Goal: Information Seeking & Learning: Check status

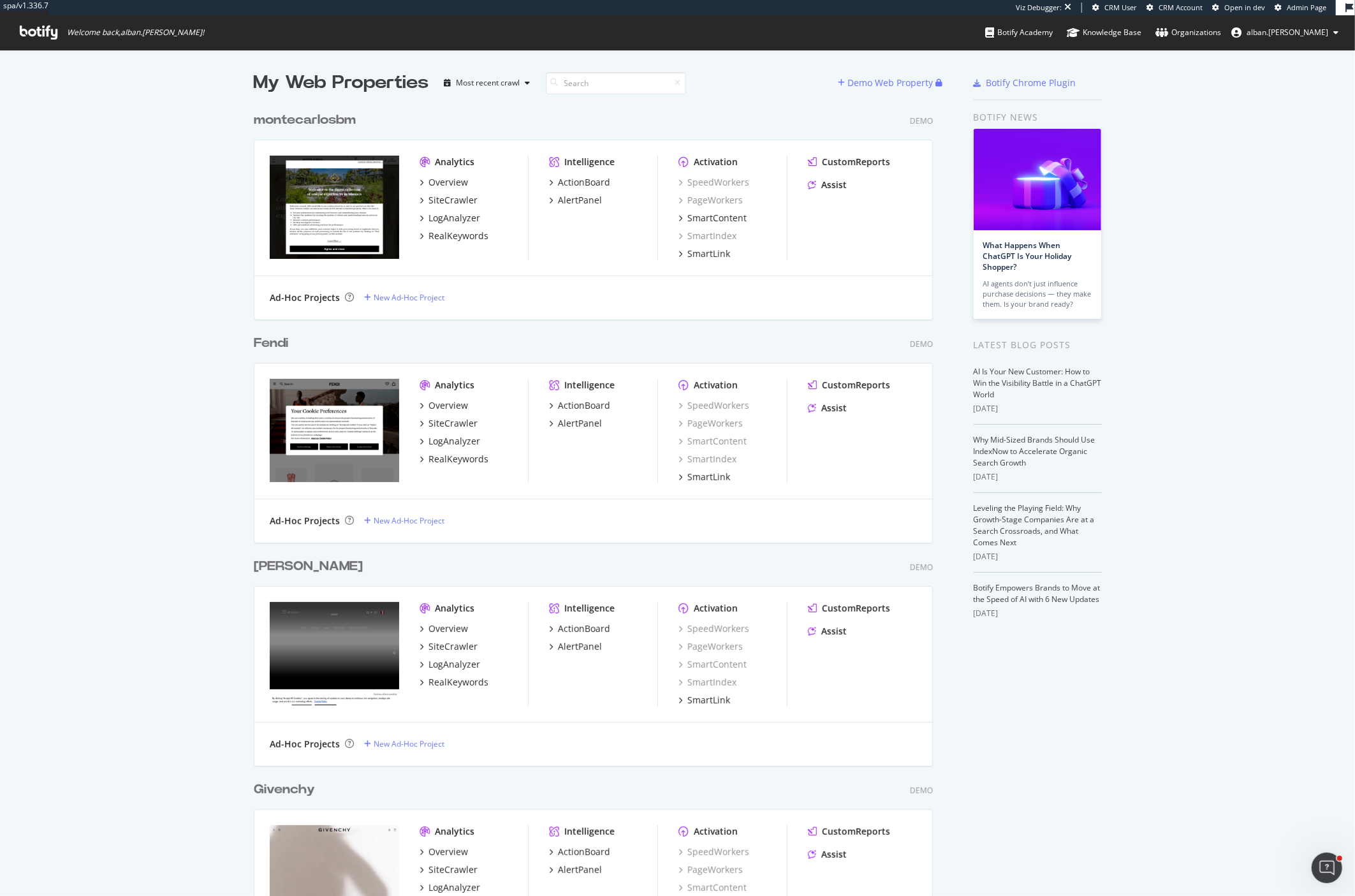
click at [1299, 3] on span "Admin Page" at bounding box center [1307, 7] width 39 height 10
click at [1305, 11] on span "Admin Page" at bounding box center [1307, 7] width 39 height 10
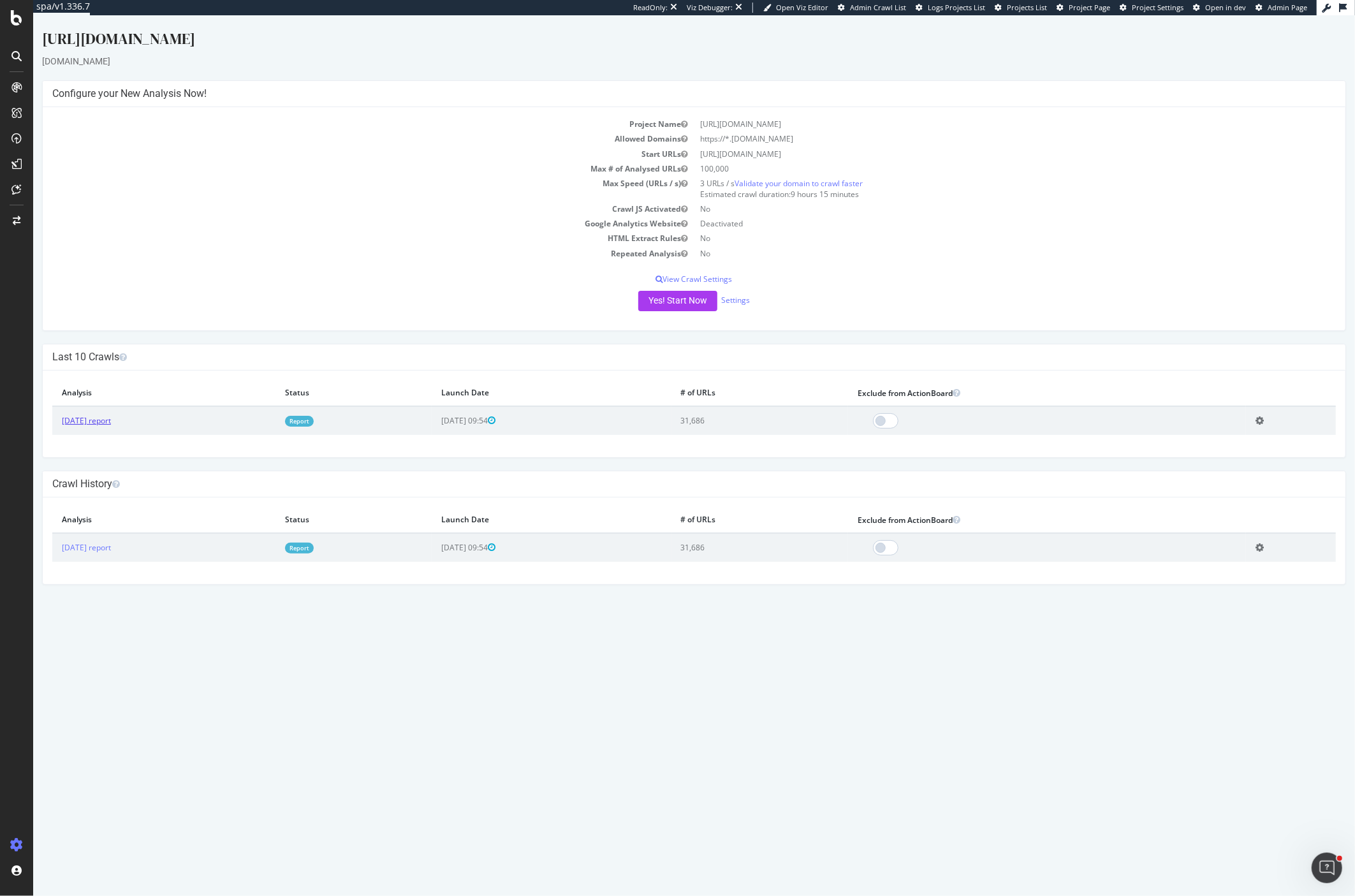
click at [107, 419] on link "[DATE] report" at bounding box center [86, 421] width 49 height 11
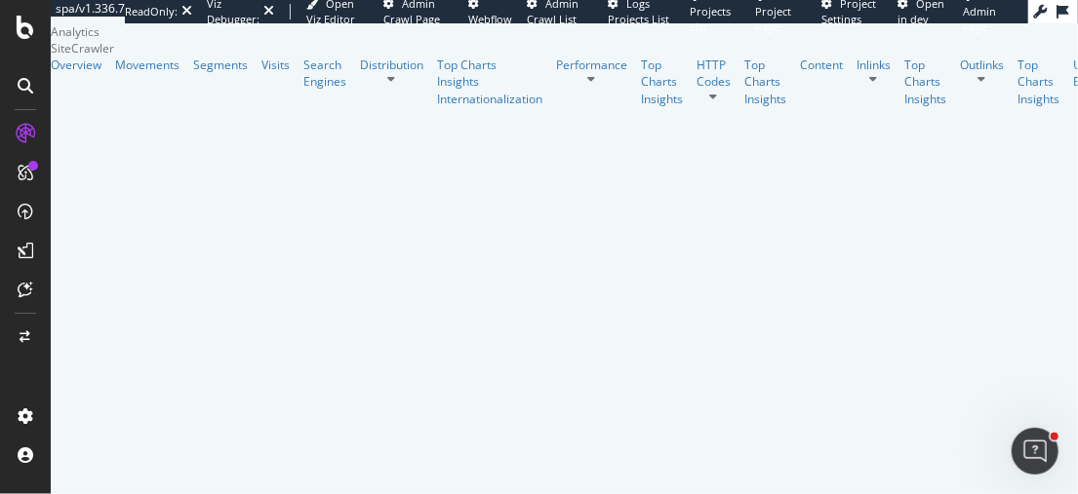
scroll to position [433, 0]
